Goal: Information Seeking & Learning: Learn about a topic

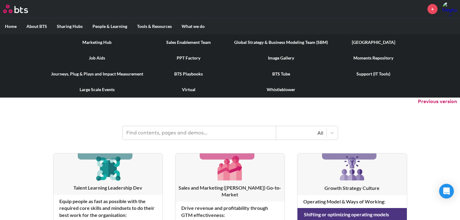
click at [107, 42] on link "Marketing Hub" at bounding box center [97, 42] width 102 height 16
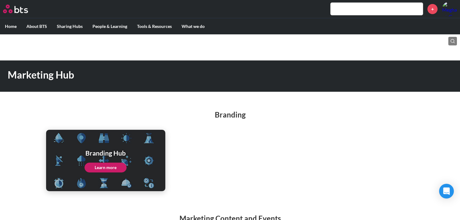
click at [102, 169] on link "Learn more" at bounding box center [106, 168] width 42 height 10
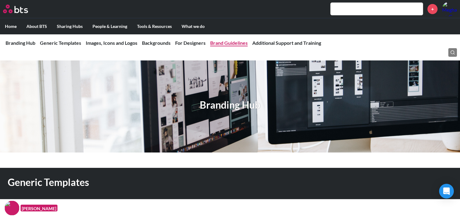
click at [233, 43] on link "Brand Guidelines" at bounding box center [229, 43] width 38 height 6
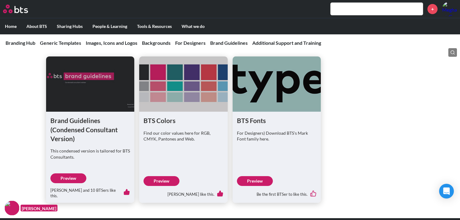
scroll to position [1043, 0]
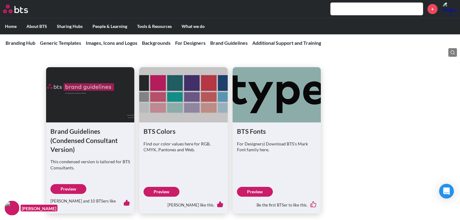
click at [75, 185] on link "Preview" at bounding box center [68, 190] width 36 height 10
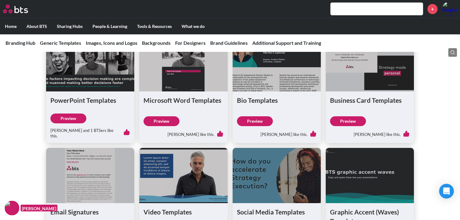
scroll to position [120, 0]
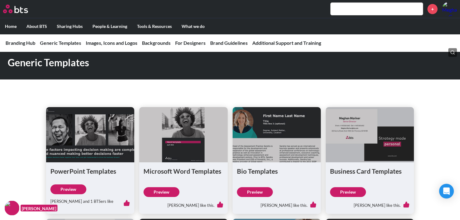
click at [71, 190] on link "Preview" at bounding box center [68, 190] width 36 height 10
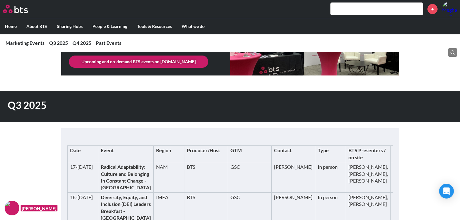
scroll to position [70, 0]
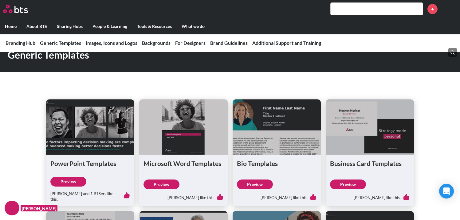
scroll to position [141, 0]
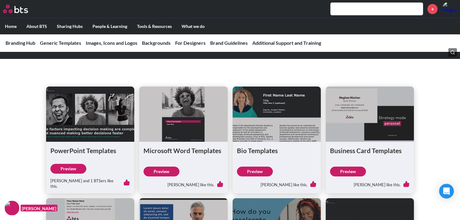
click at [168, 169] on link "Preview" at bounding box center [162, 172] width 36 height 10
